Goal: Register for event/course

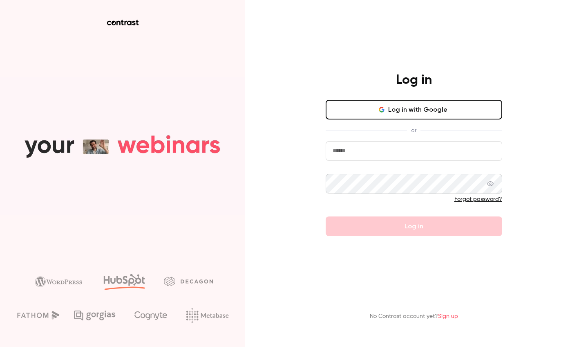
type input "**********"
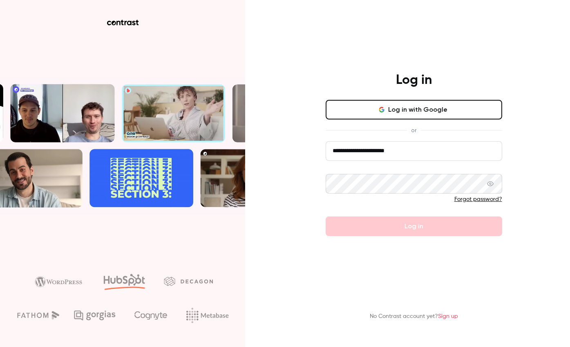
click at [414, 226] on button "Log in" at bounding box center [414, 226] width 177 height 20
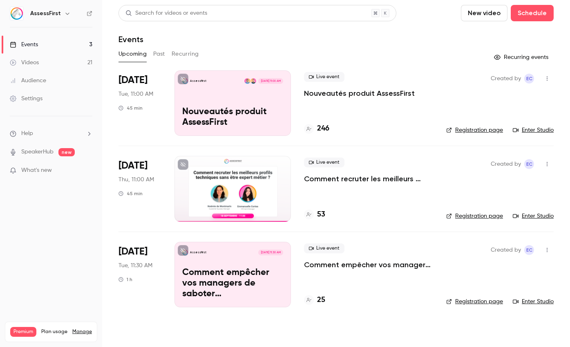
click at [354, 93] on p "Nouveautés produit AssessFirst" at bounding box center [359, 93] width 111 height 10
click at [528, 129] on link "Enter Studio" at bounding box center [533, 130] width 41 height 8
click at [345, 94] on p "Nouveautés produit AssessFirst" at bounding box center [359, 93] width 111 height 10
click at [531, 130] on link "Enter Studio" at bounding box center [533, 130] width 41 height 8
